Goal: Contribute content: Add original content to the website for others to see

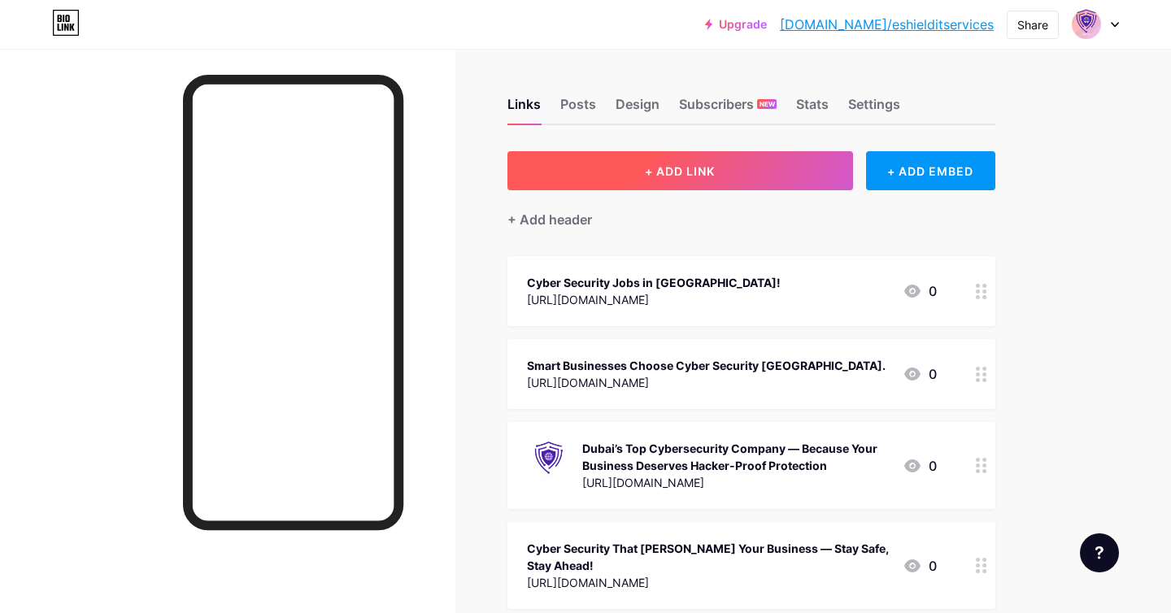
click at [670, 168] on span "+ ADD LINK" at bounding box center [680, 171] width 70 height 14
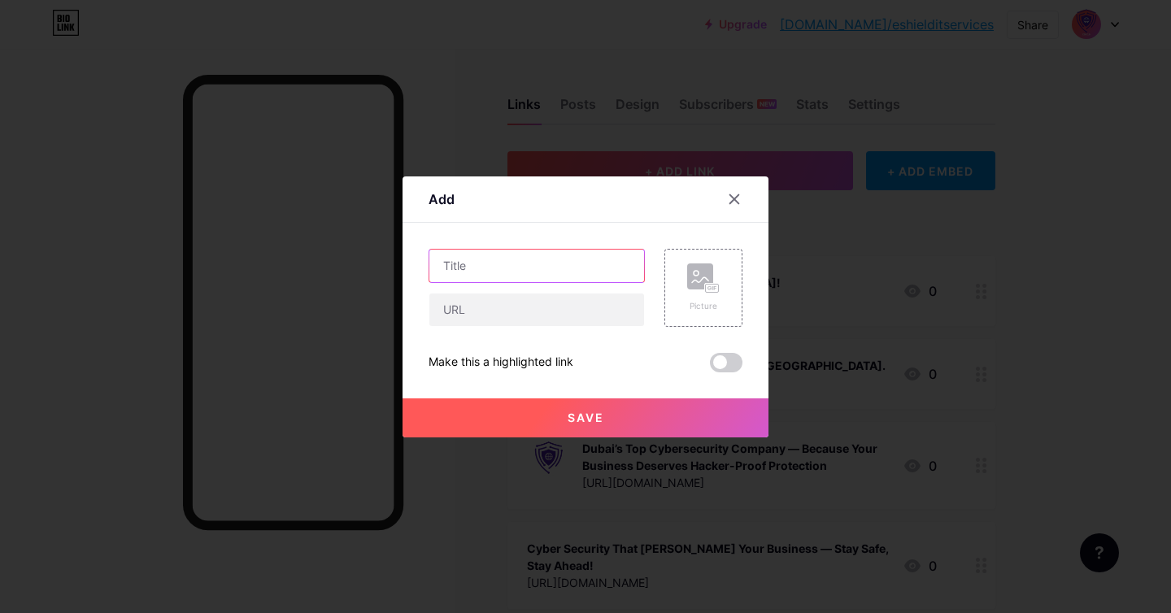
click at [514, 263] on input "text" at bounding box center [536, 266] width 215 height 33
paste input "Dentist in [GEOGRAPHIC_DATA] – Advanced Dental Care You Can Trust"
type input "Dentist in [GEOGRAPHIC_DATA] – Advanced Dental Care You Can Trust"
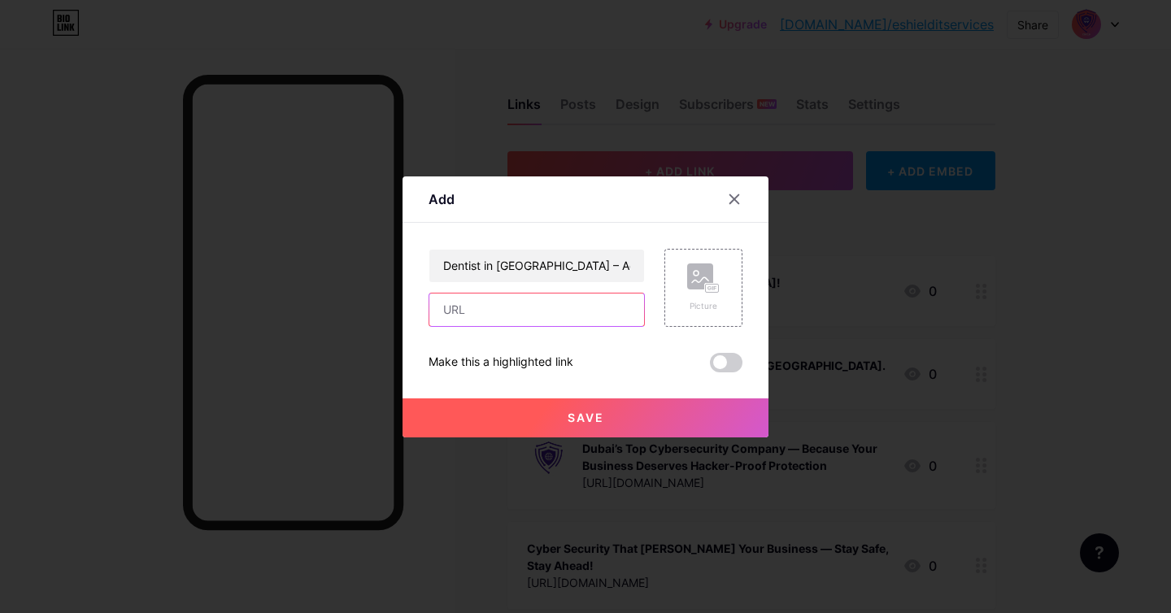
click at [478, 296] on input "text" at bounding box center [536, 310] width 215 height 33
paste input "[URL][DOMAIN_NAME]"
type input "[URL][DOMAIN_NAME]"
click at [689, 277] on rect at bounding box center [700, 277] width 26 height 26
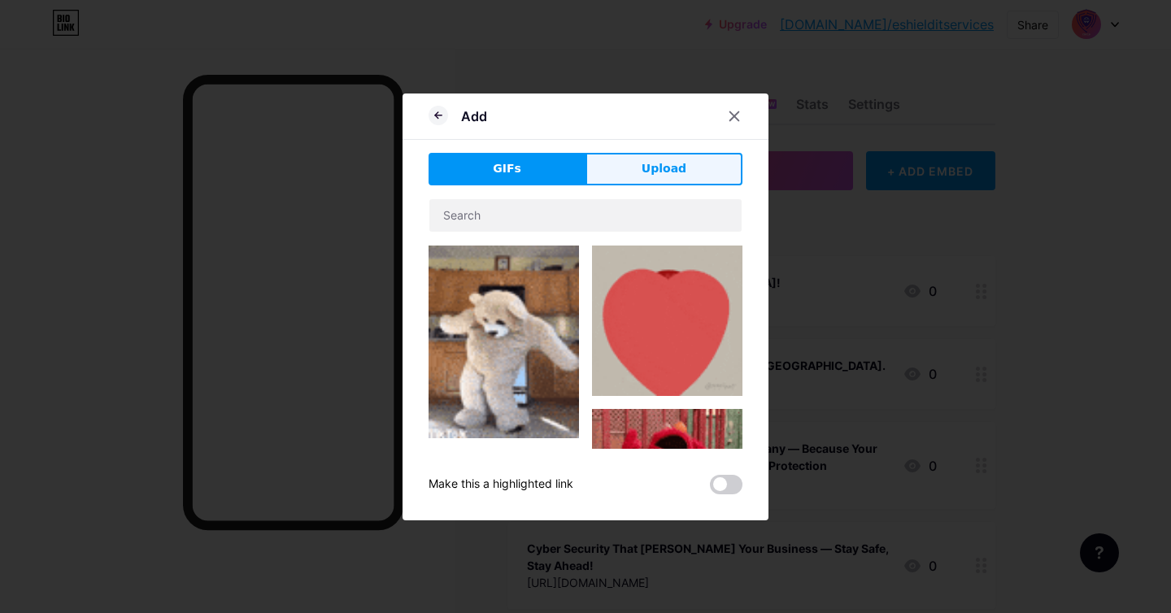
click at [627, 155] on button "Upload" at bounding box center [664, 169] width 157 height 33
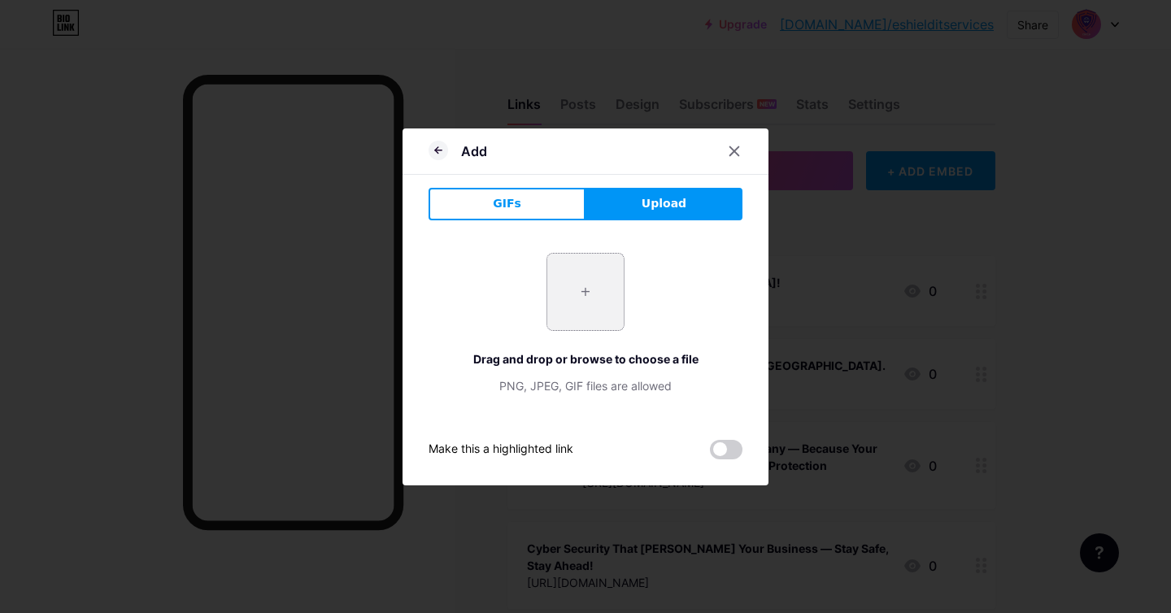
click at [586, 286] on input "file" at bounding box center [585, 292] width 76 height 76
type input "C:\fakepath\Looking for the Nearest Dental Clinic Quality Dental Care Just Minu…"
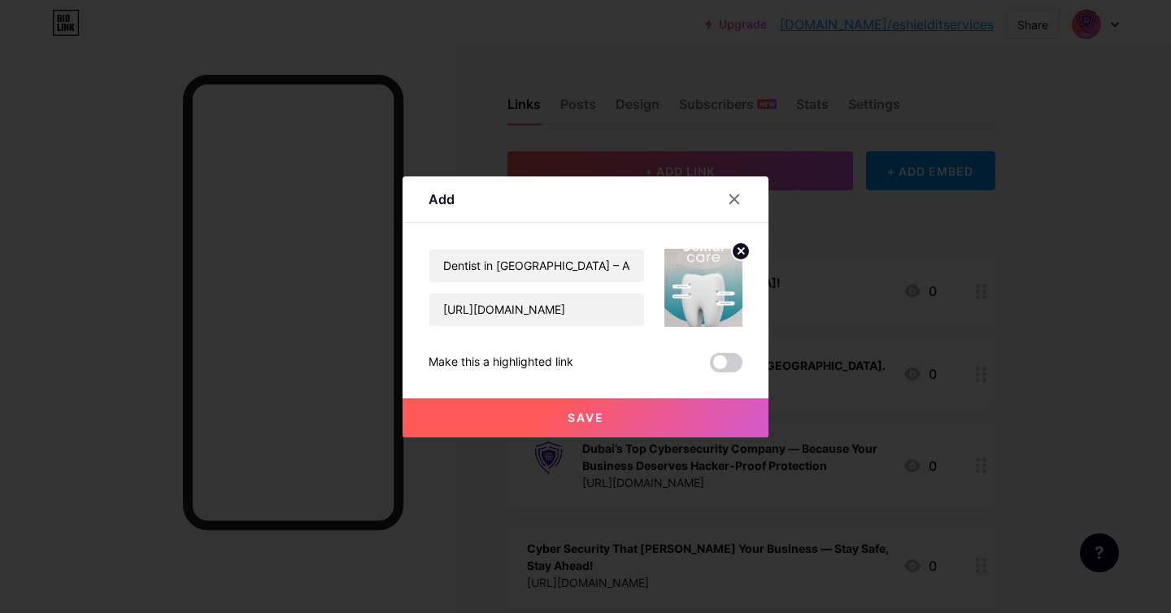
click at [605, 400] on button "Save" at bounding box center [586, 418] width 366 height 39
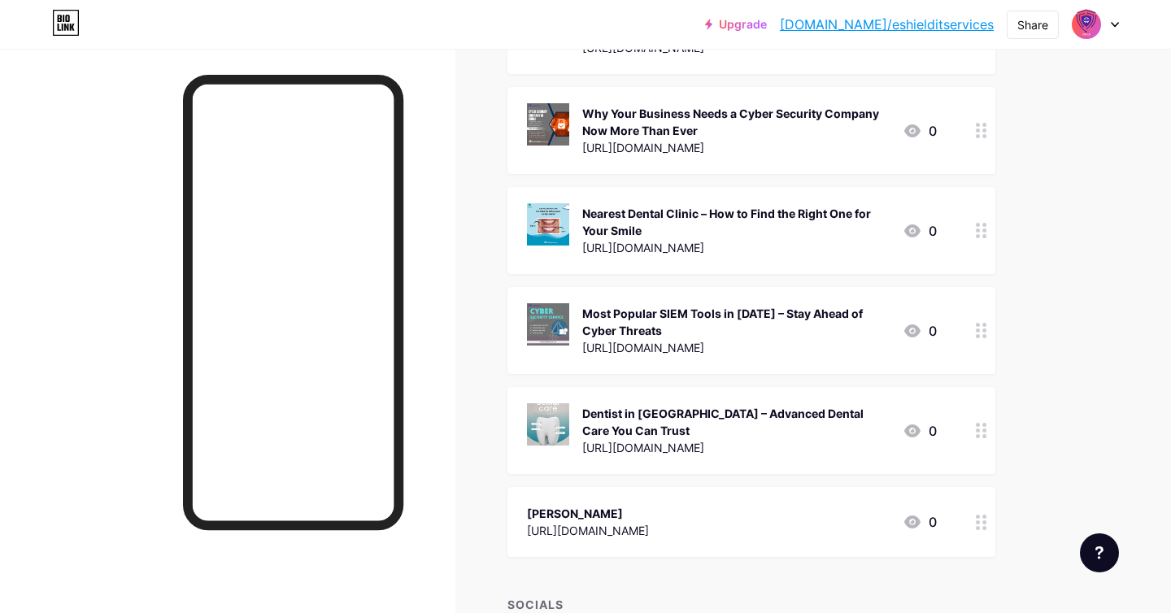
scroll to position [1544, 0]
